Goal: Information Seeking & Learning: Learn about a topic

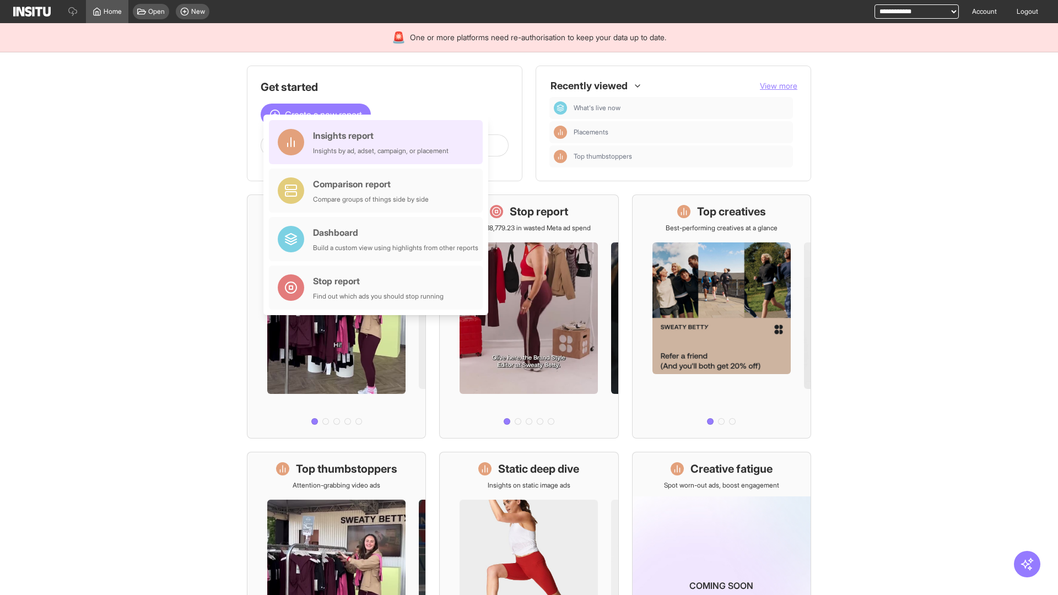
click at [379, 142] on div "Insights report Insights by ad, adset, campaign, or placement" at bounding box center [381, 142] width 136 height 26
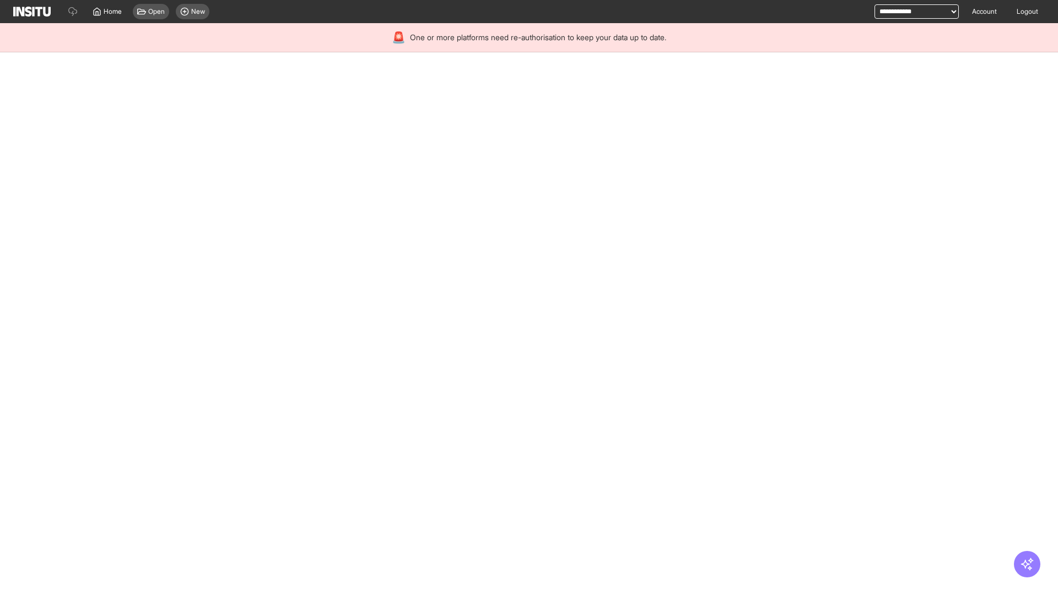
select select "**"
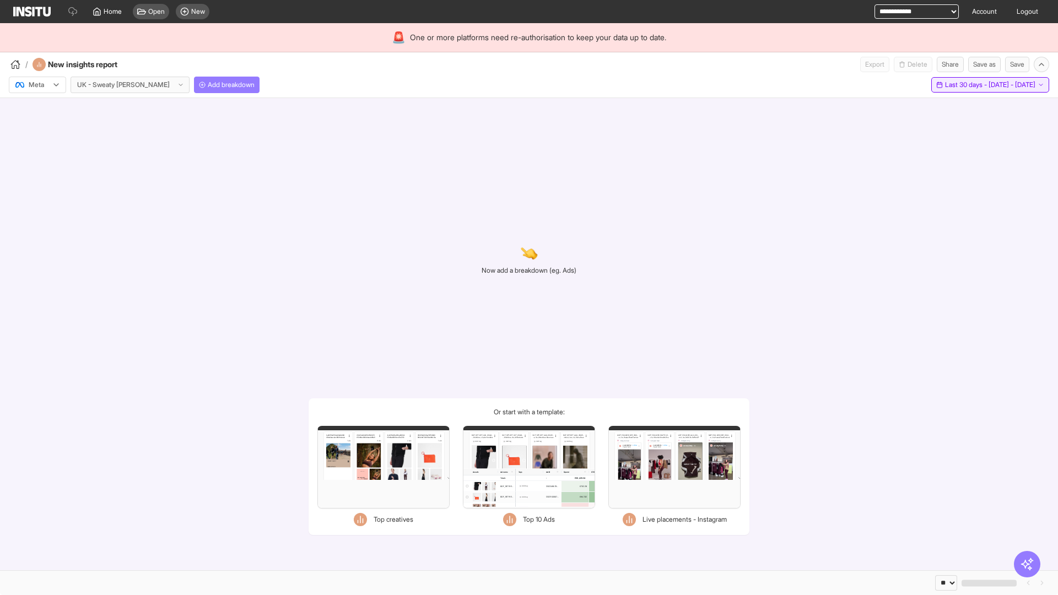
click at [968, 85] on span "Last 30 days - [DATE] - [DATE]" at bounding box center [990, 84] width 90 height 9
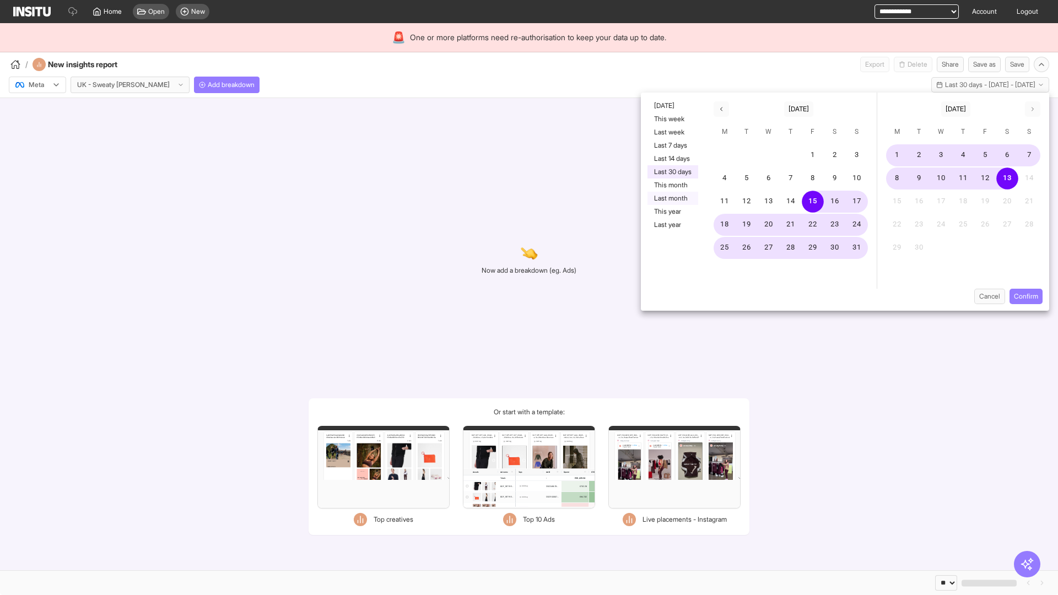
click at [672, 198] on button "Last month" at bounding box center [672, 198] width 51 height 13
